Goal: Find contact information: Find contact information

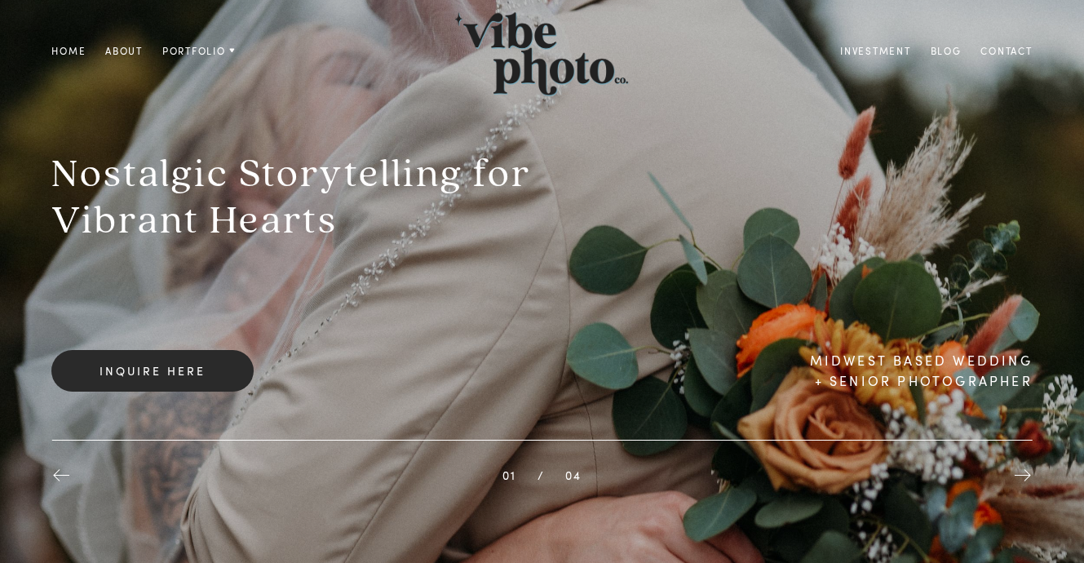
click at [1013, 474] on link at bounding box center [1023, 476] width 20 height 20
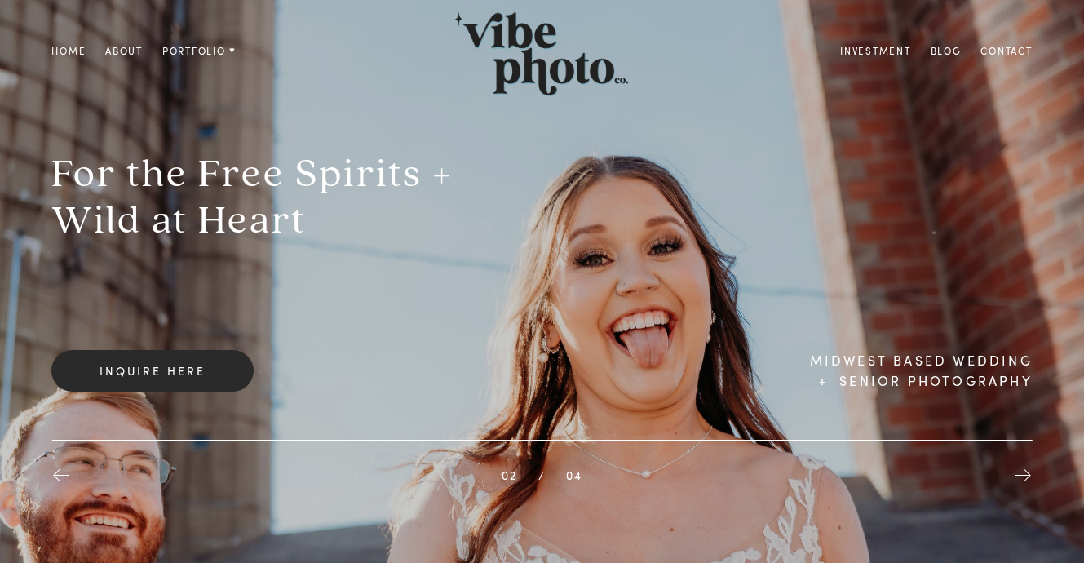
click at [1013, 474] on link at bounding box center [1023, 476] width 20 height 20
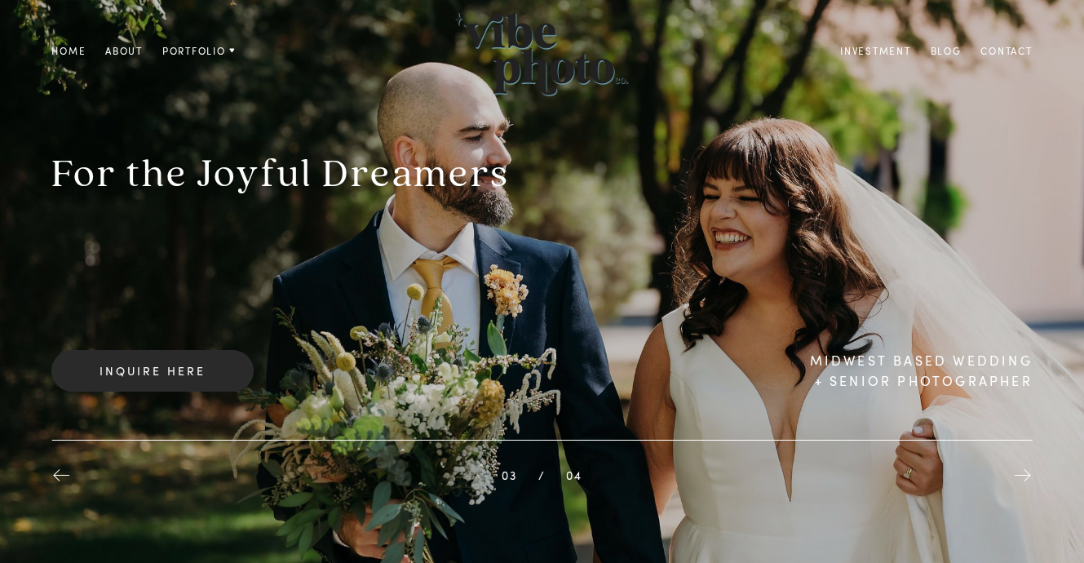
click at [1014, 473] on link at bounding box center [1023, 476] width 20 height 20
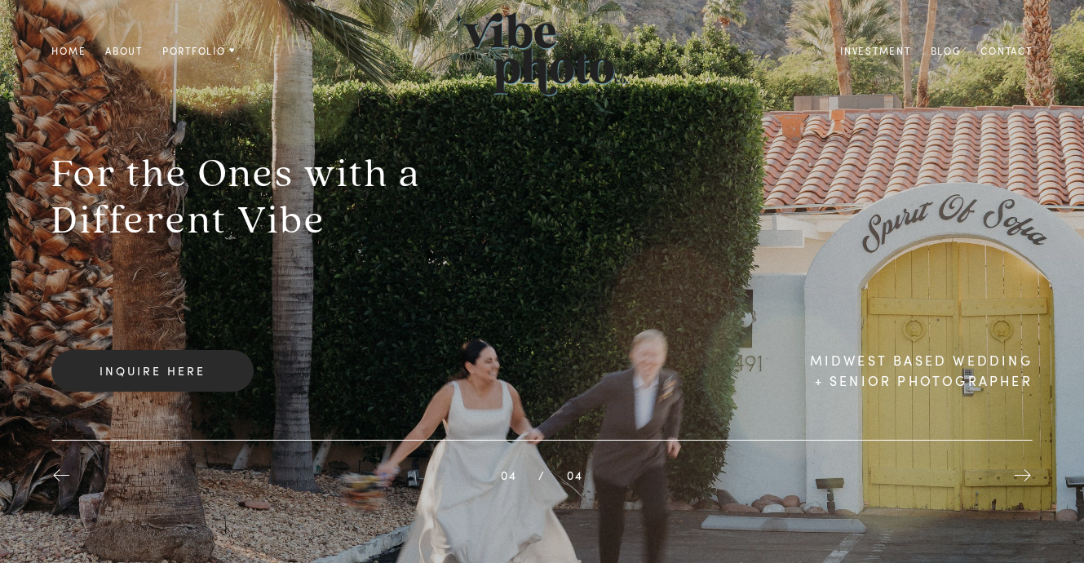
click at [1014, 473] on link at bounding box center [1023, 476] width 20 height 20
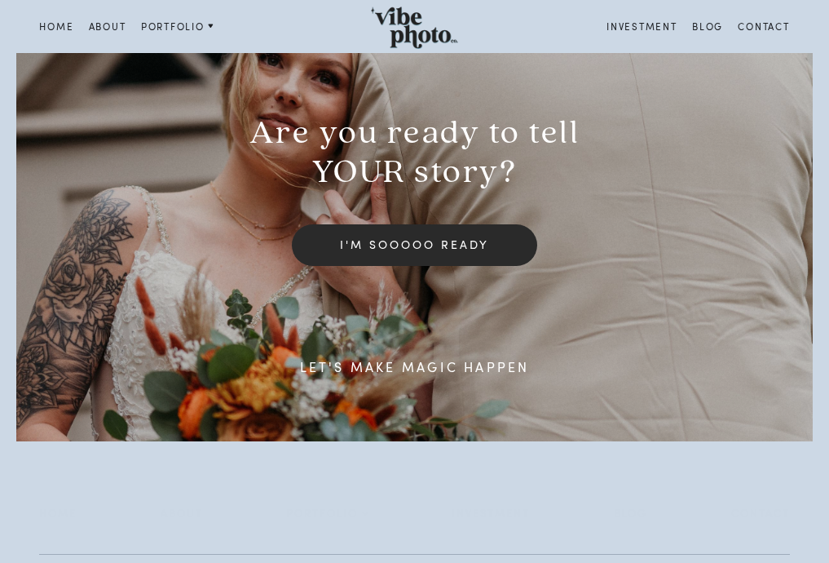
scroll to position [3602, 0]
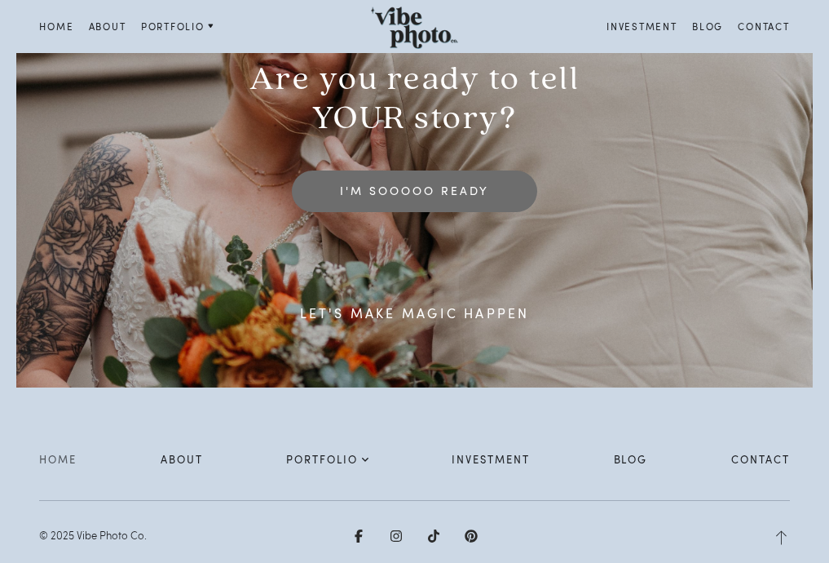
click at [423, 183] on span "I'm sooooo ready" at bounding box center [414, 190] width 148 height 15
